Goal: Task Accomplishment & Management: Manage account settings

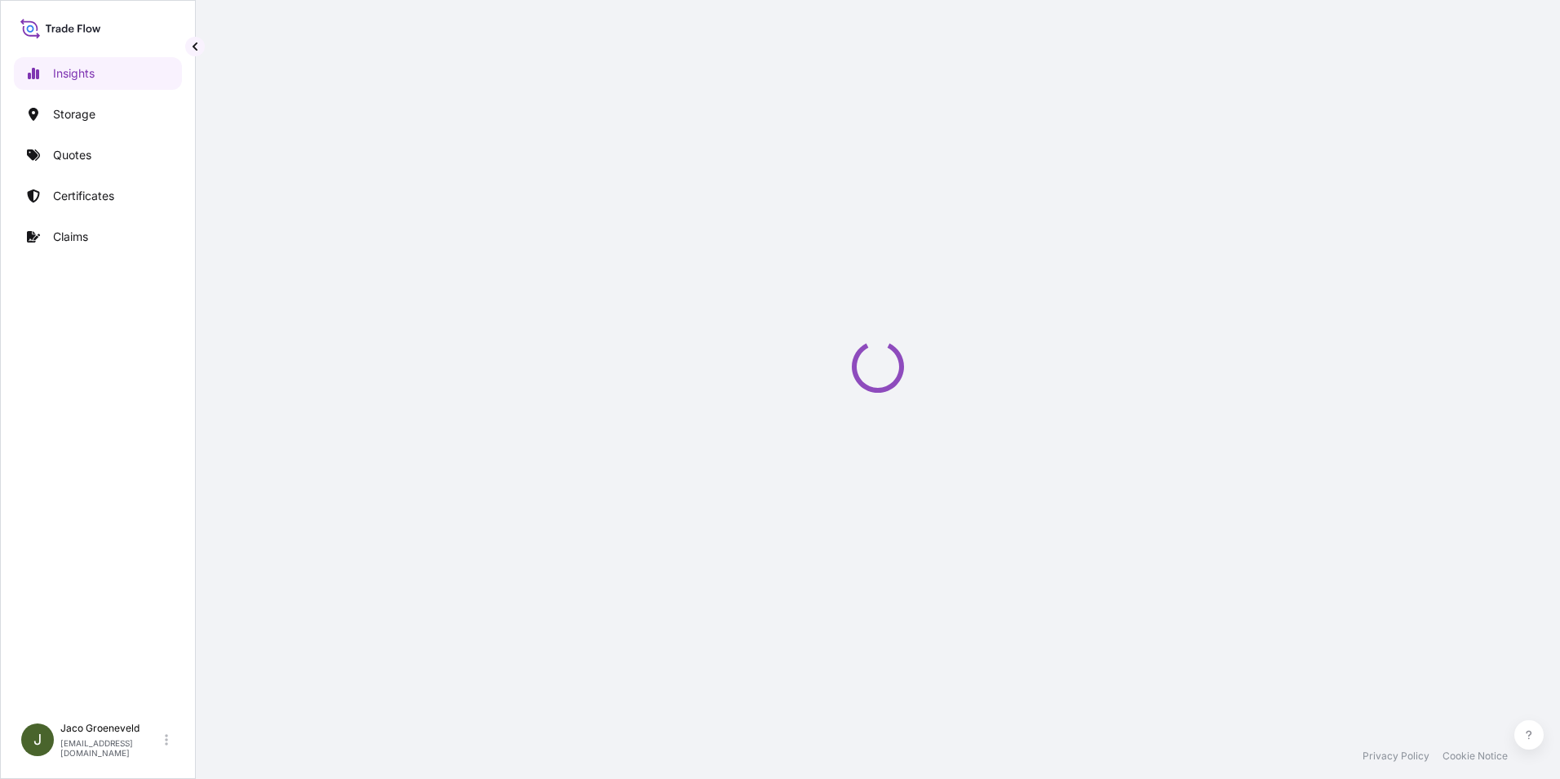
select select "2025"
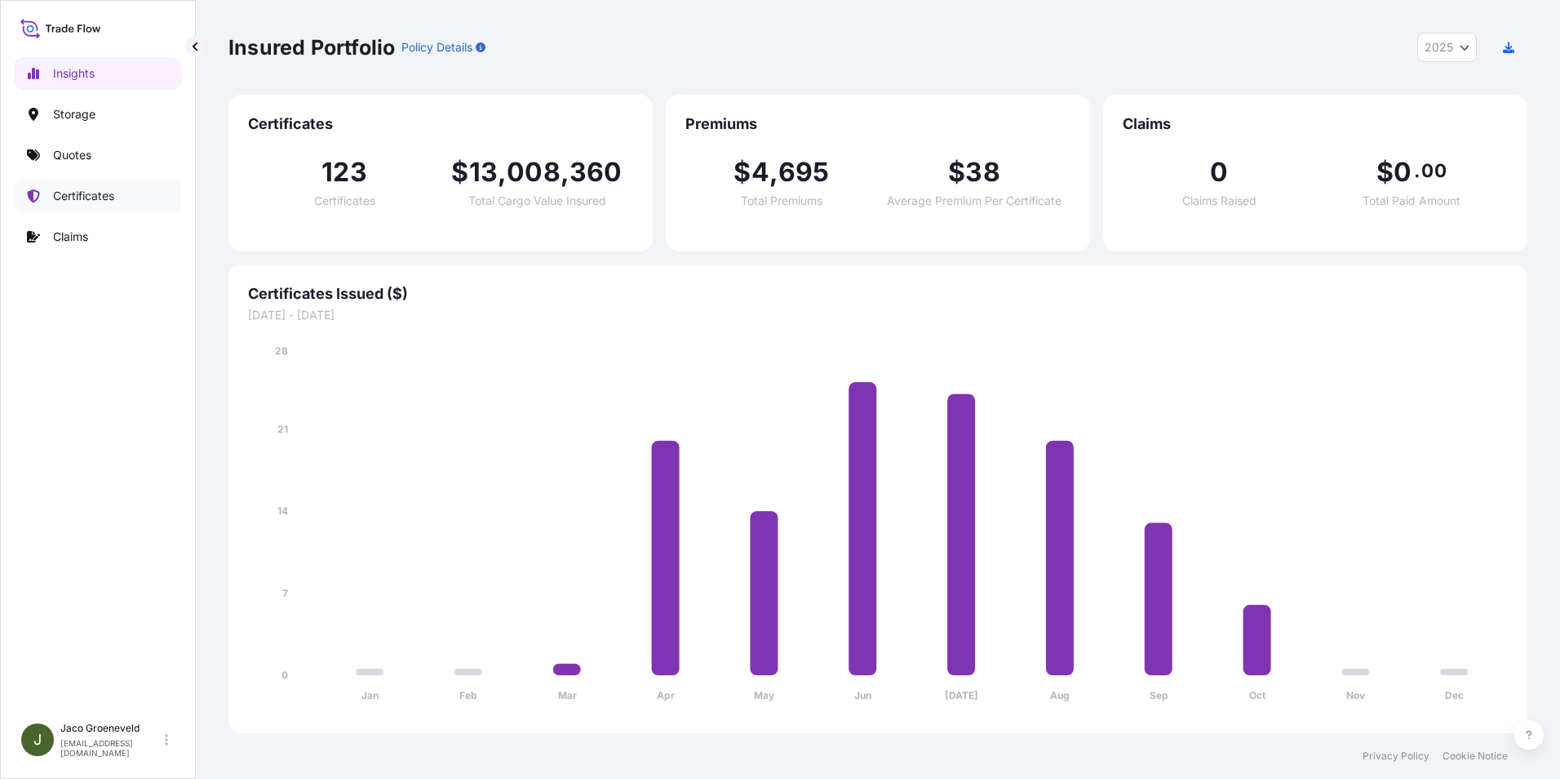
click at [99, 189] on p "Certificates" at bounding box center [83, 196] width 61 height 16
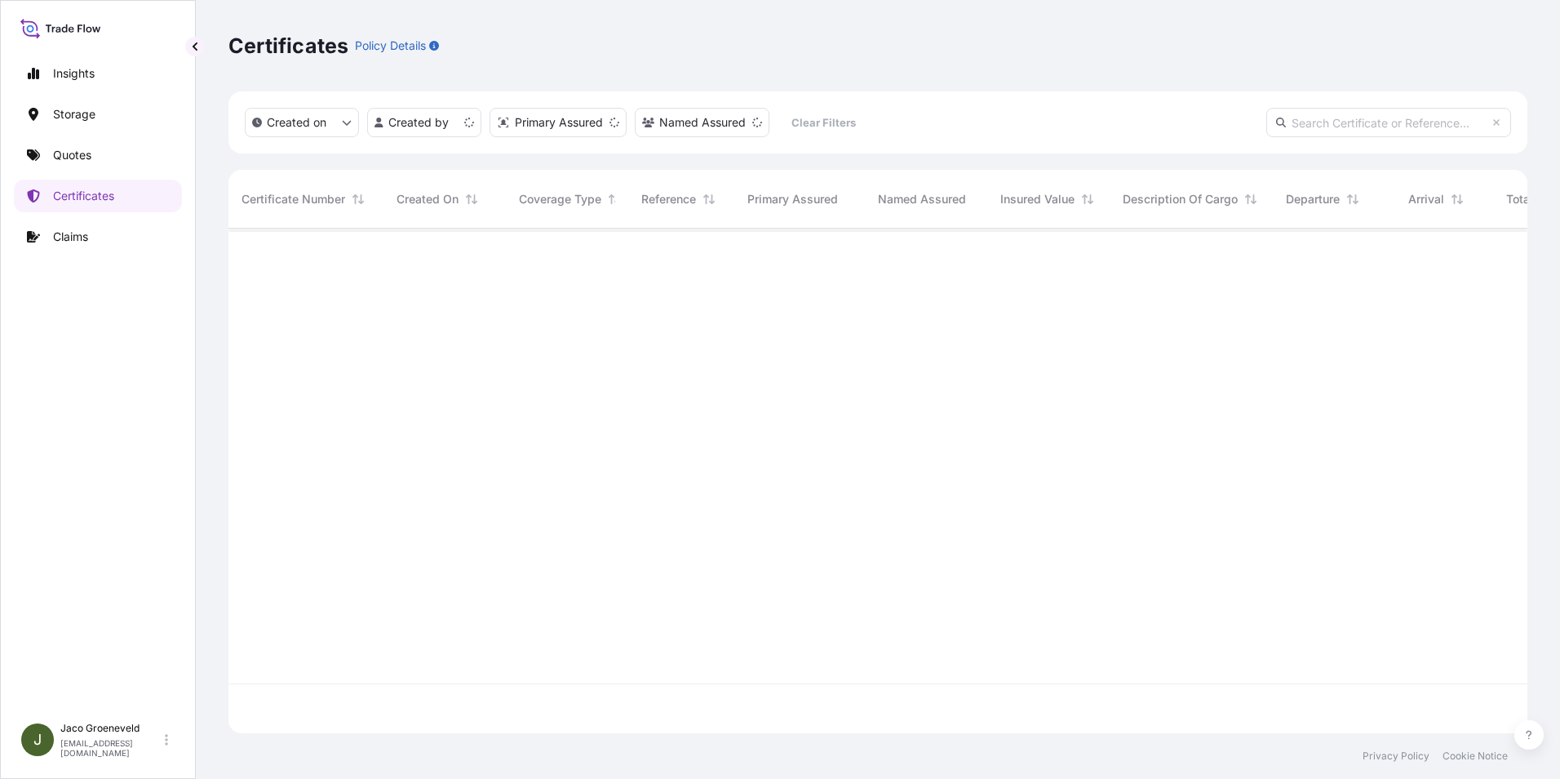
scroll to position [501, 1287]
click at [1363, 117] on input "text" at bounding box center [1389, 122] width 245 height 29
paste input "1125963015"
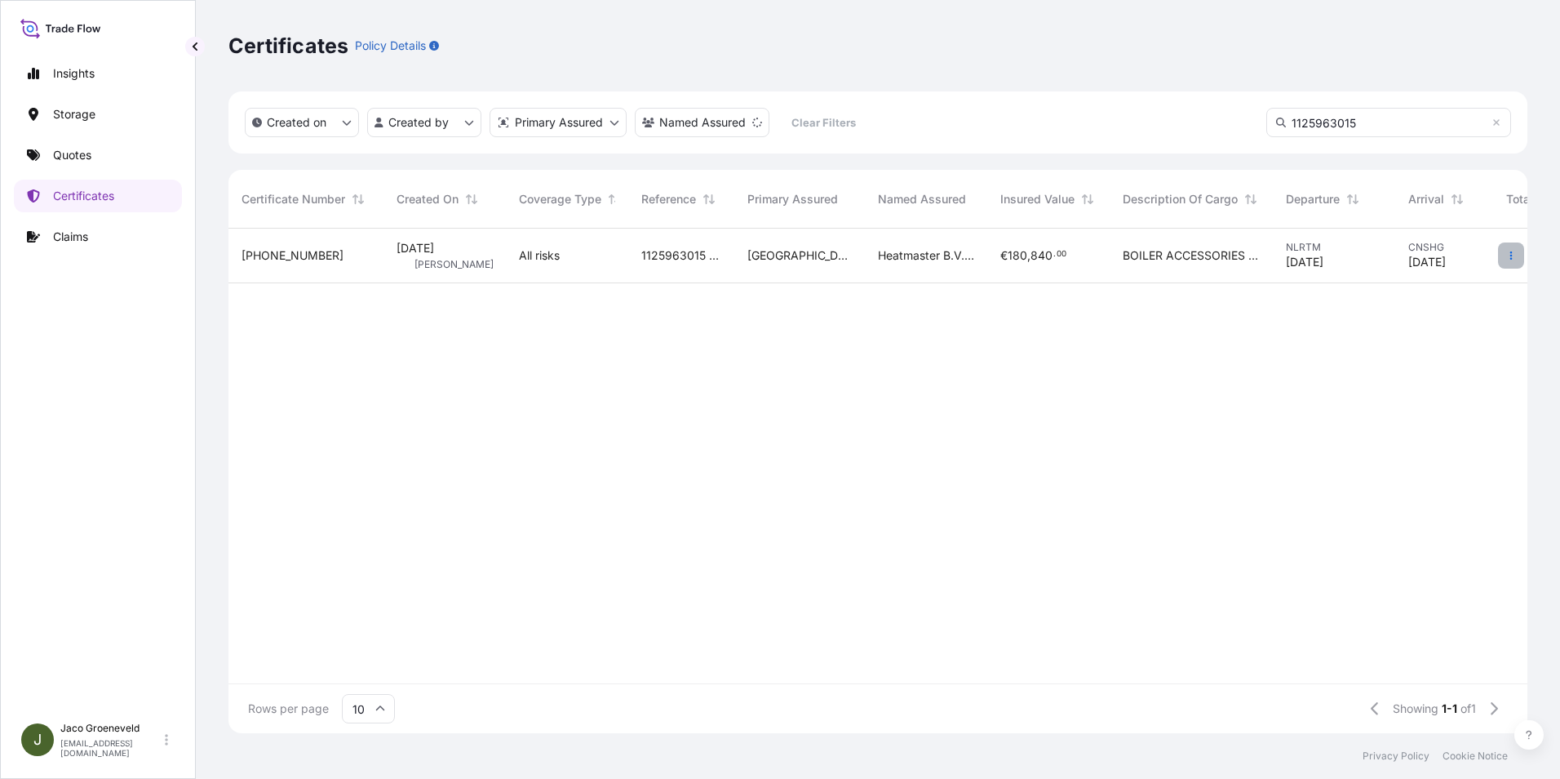
type input "1125963015"
click at [1517, 261] on button "button" at bounding box center [1511, 255] width 26 height 26
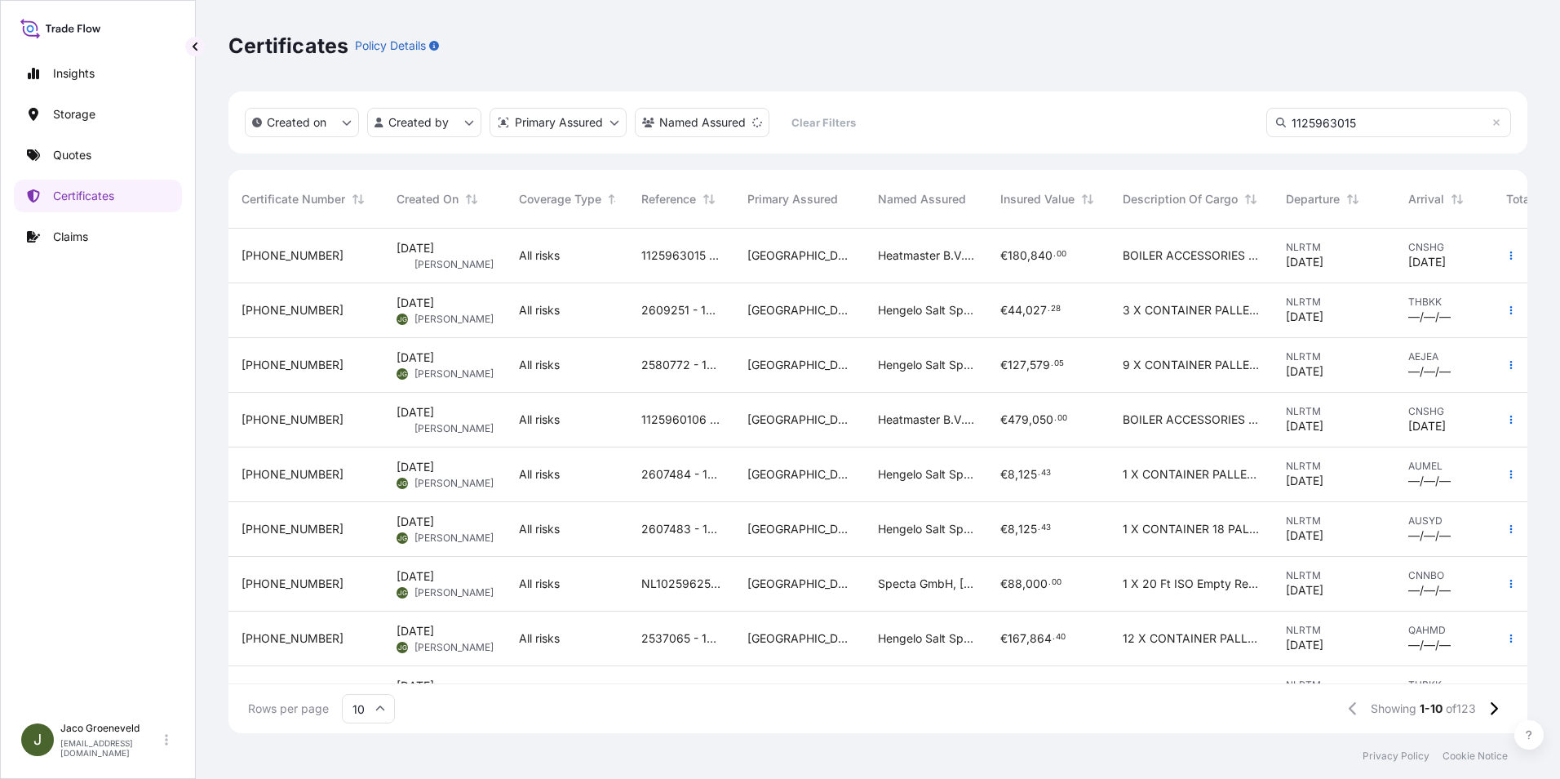
click at [281, 259] on span "[PHONE_NUMBER]" at bounding box center [293, 255] width 102 height 16
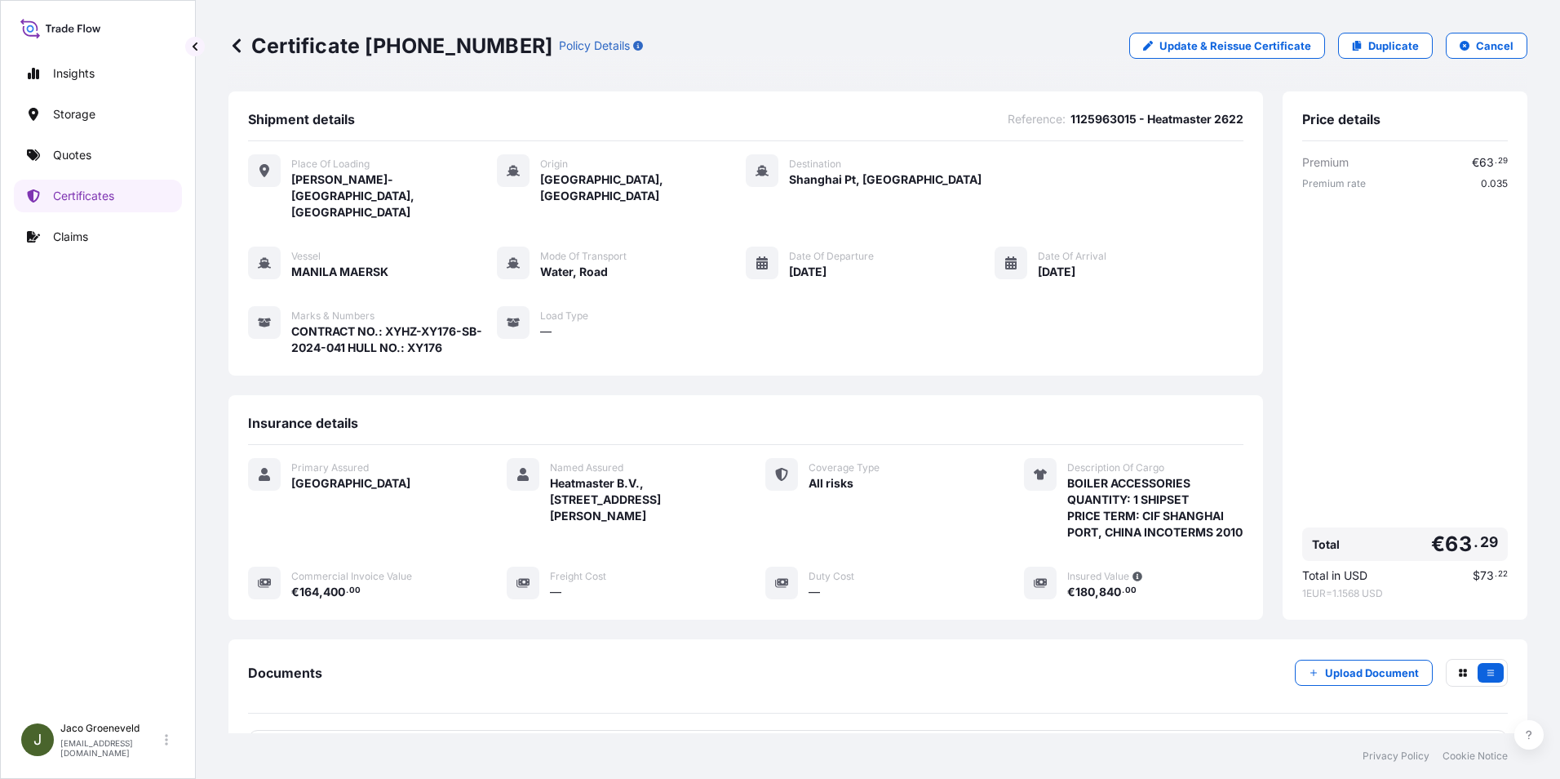
click at [265, 316] on icon at bounding box center [264, 322] width 13 height 13
click at [262, 316] on icon at bounding box center [264, 322] width 13 height 13
click at [348, 323] on span "CONTRACT NO.: XYHZ-XY176-SB-2024-041 HULL NO.: XY176" at bounding box center [394, 339] width 206 height 33
click at [1223, 44] on p "Update & Reissue Certificate" at bounding box center [1236, 46] width 152 height 16
select select "Road / [GEOGRAPHIC_DATA]"
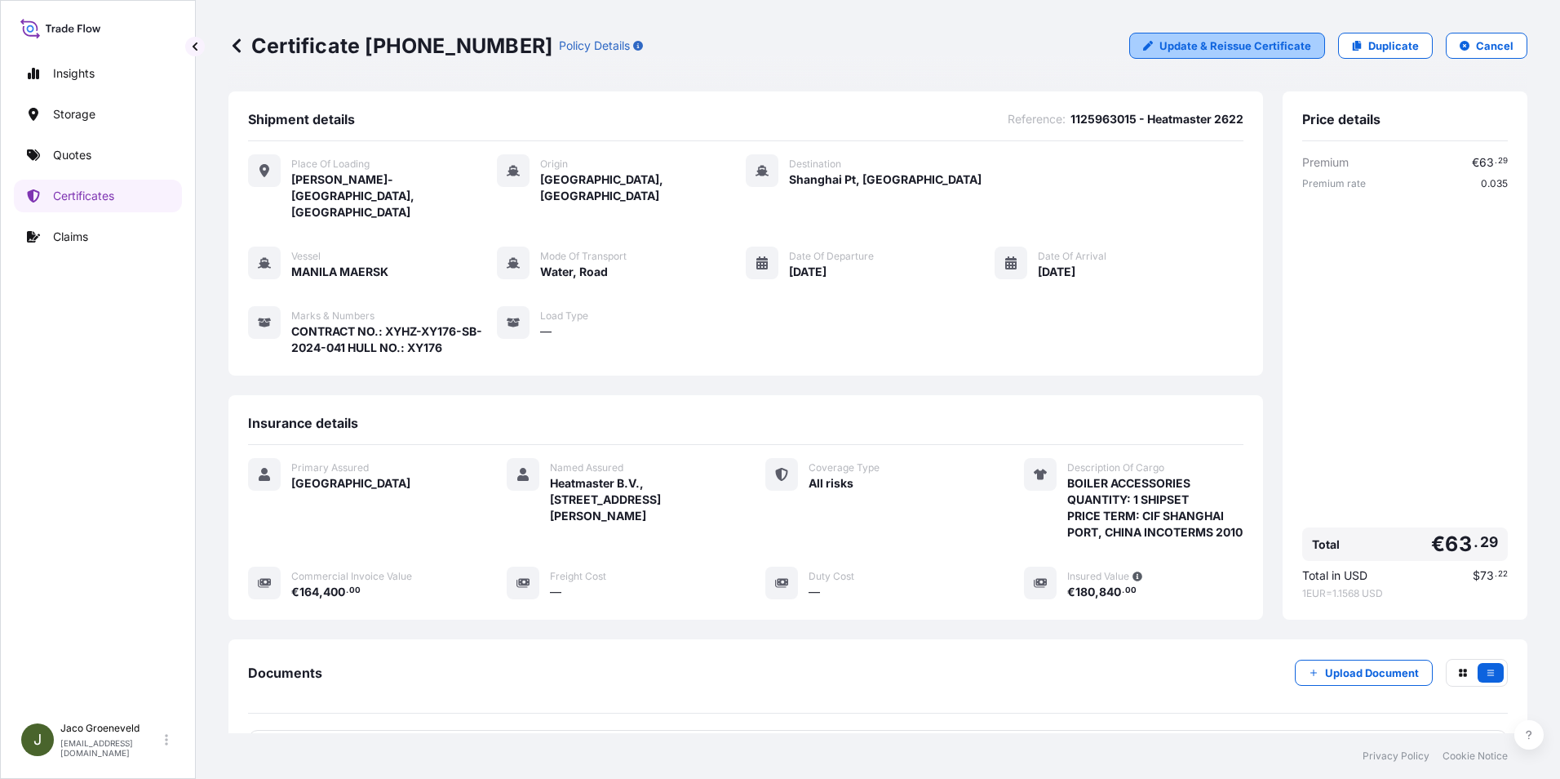
select select "Water"
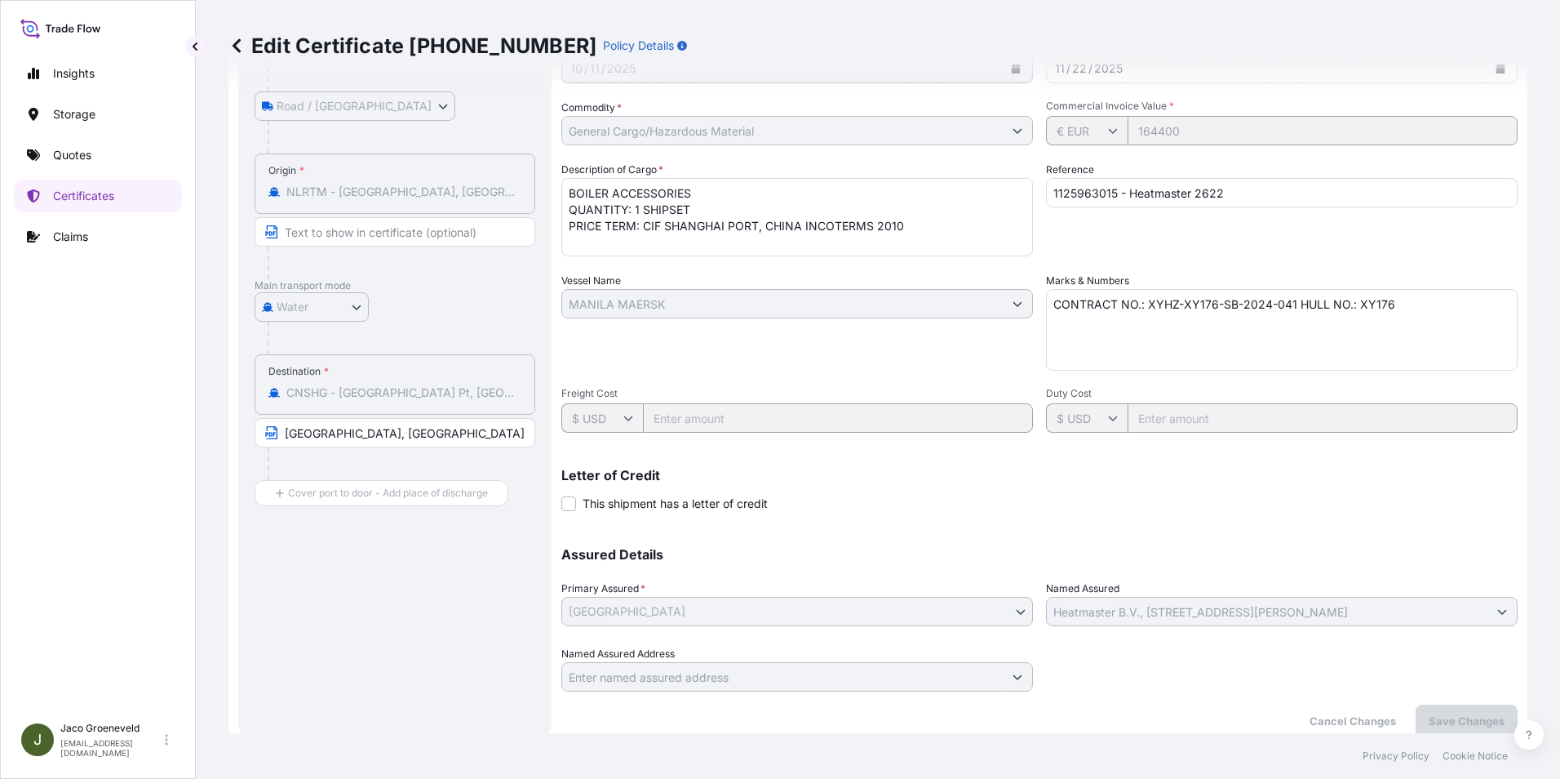
scroll to position [245, 0]
drag, startPoint x: 1394, startPoint y: 309, endPoint x: 1373, endPoint y: 313, distance: 20.8
click at [1395, 309] on textarea "CONTRACT NO.: XYHZ-XY176-SB-2024-041 HULL NO.: XY176" at bounding box center [1282, 328] width 472 height 82
paste textarea "LC NO.: 734201LC25001431"
click at [1244, 319] on textarea "CONTRACT NO.: XYHZ-XY176-SB-2024-041 HULL NO.: XY176" at bounding box center [1282, 328] width 472 height 82
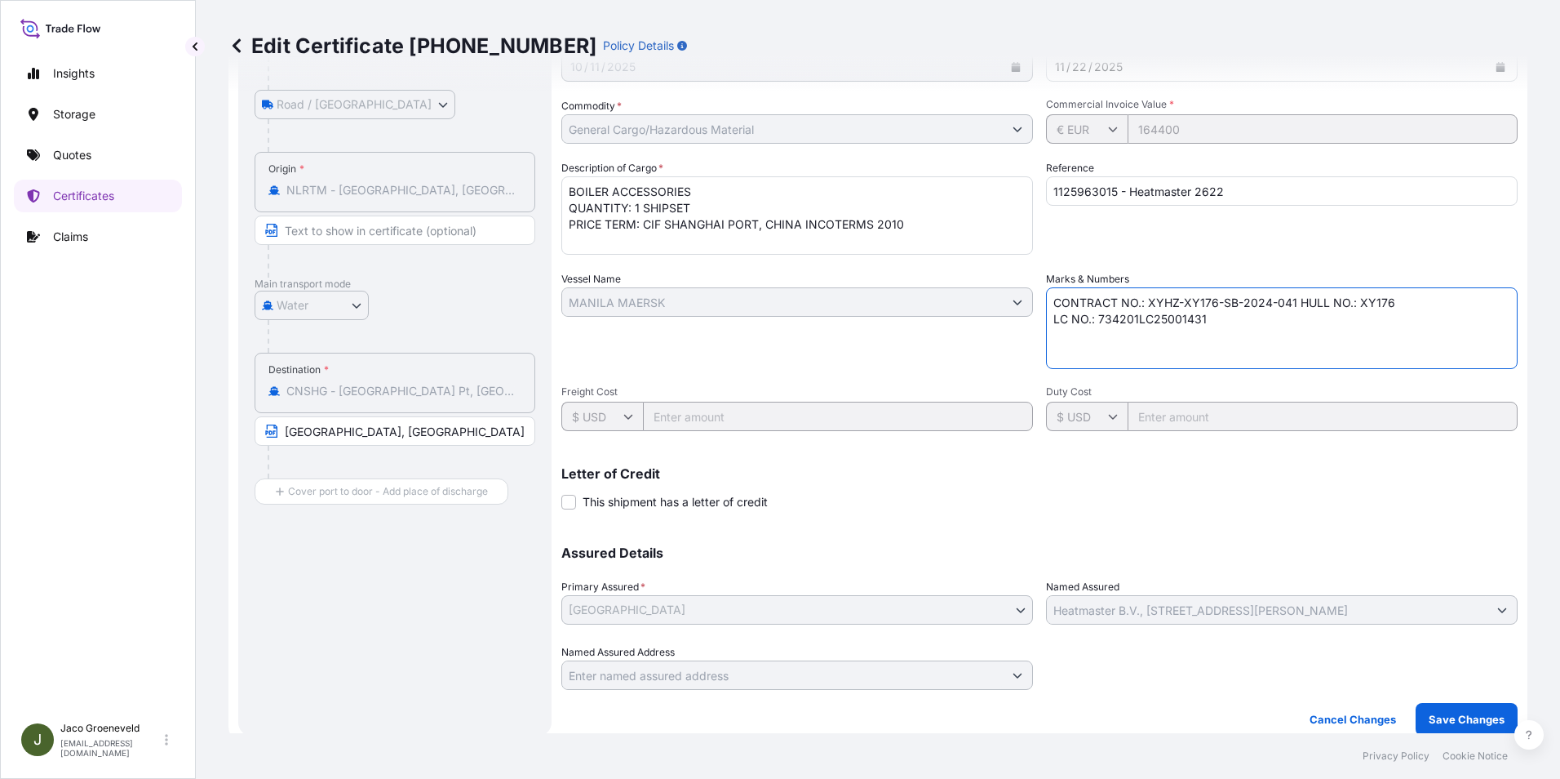
paste textarea "SHOWING CLAIMS PAYABLE AT DESTINATION IN THE SAME CURRENCY OF THE CREDIT, COVER…"
click at [1267, 363] on textarea "CONTRACT NO.: XYHZ-XY176-SB-2024-041 HULL NO.: XY176" at bounding box center [1282, 328] width 472 height 82
paste textarea "CLAUSES (A), INSTITUTE WAR CLAUSES (CARGO)"
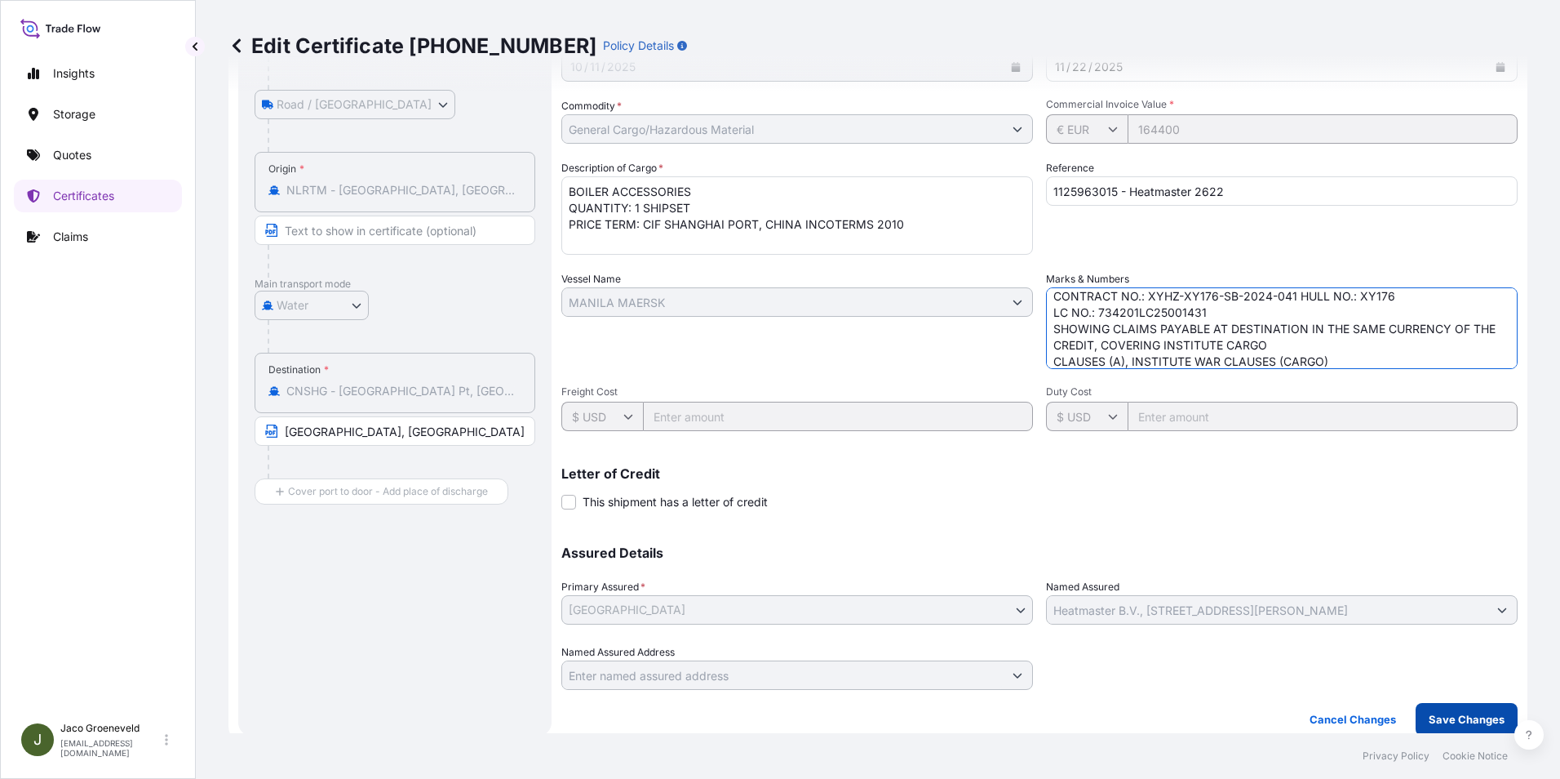
type textarea "CONTRACT NO.: XYHZ-XY176-SB-2024-041 HULL NO.: XY176 LC NO.: 734201LC25001431 S…"
click at [1439, 725] on p "Save Changes" at bounding box center [1467, 719] width 76 height 16
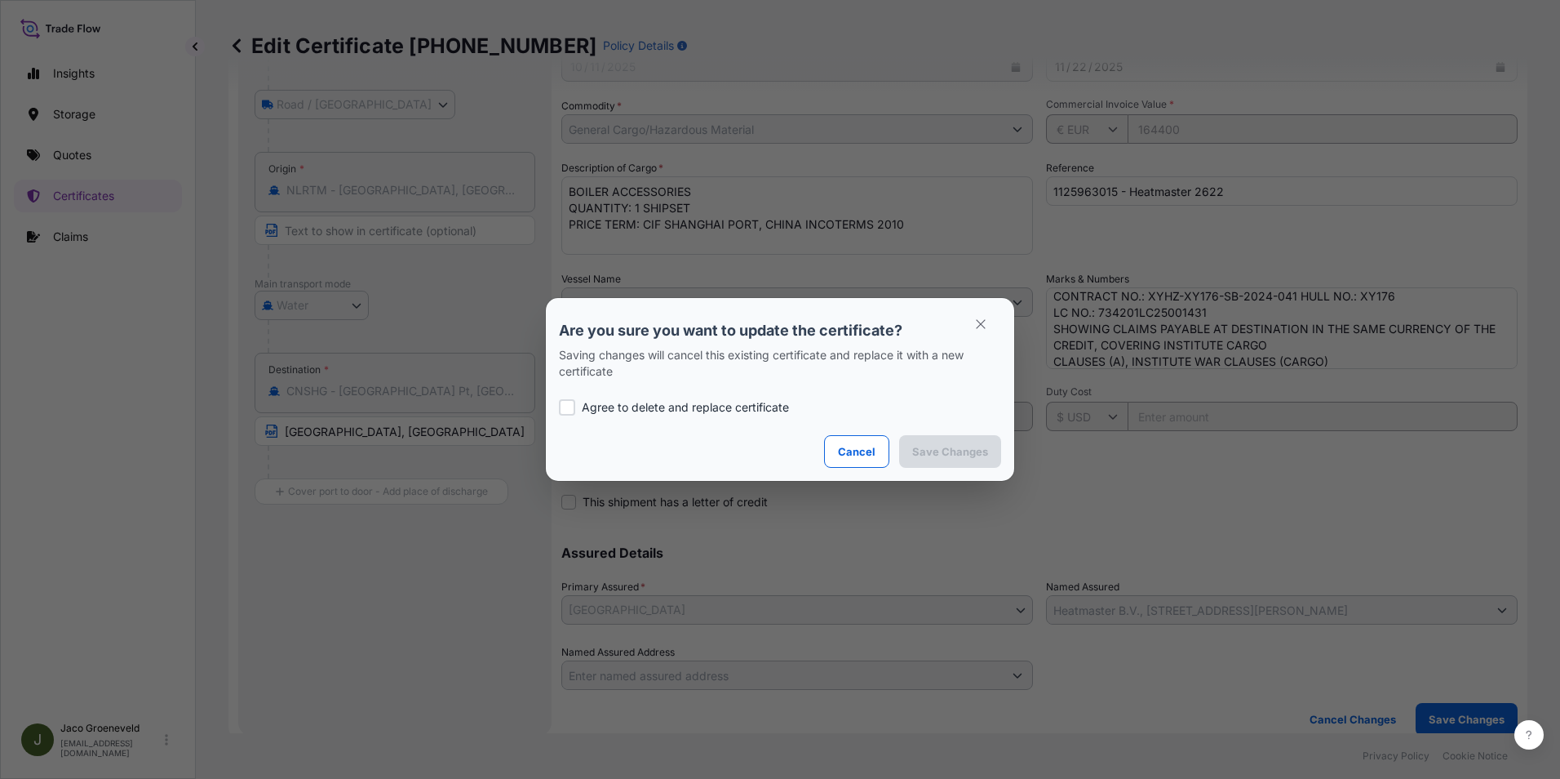
click at [599, 401] on p "Agree to delete and replace certificate" at bounding box center [685, 407] width 207 height 16
checkbox input "true"
click at [942, 455] on p "Save Changes" at bounding box center [950, 451] width 76 height 16
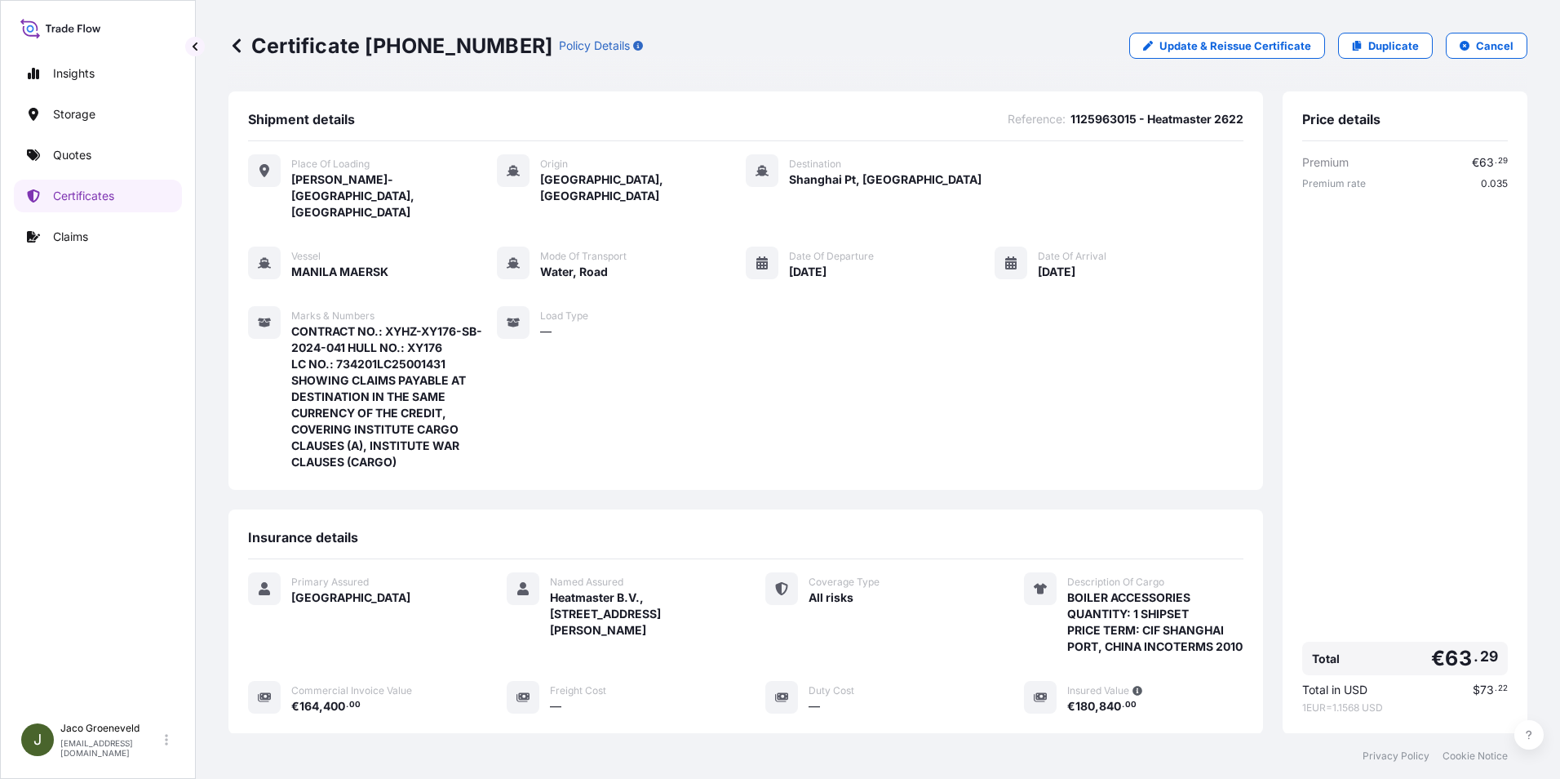
click at [1456, 322] on div "Premium € 63 . 29 Premium rate 0.035 Total € 63 . 29 Total in USD $ 73 . 22 1 E…" at bounding box center [1405, 434] width 206 height 560
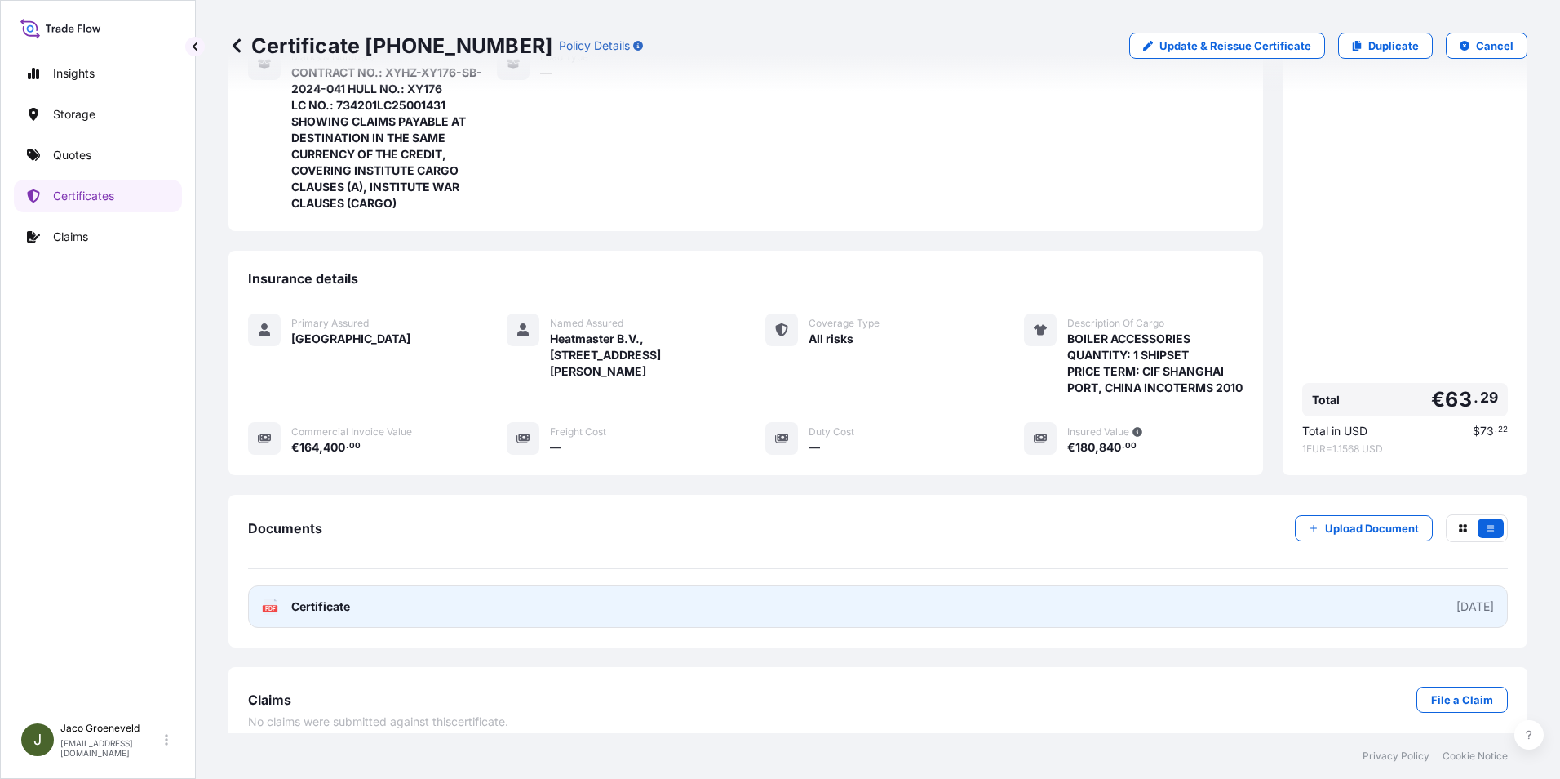
click at [387, 601] on link "PDF Certificate [DATE]" at bounding box center [878, 606] width 1260 height 42
